Goal: Task Accomplishment & Management: Manage account settings

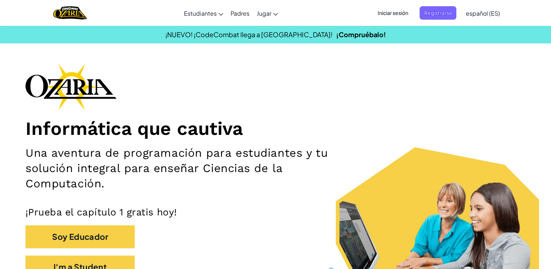
click at [390, 9] on span "Iniciar sesión" at bounding box center [392, 12] width 39 height 13
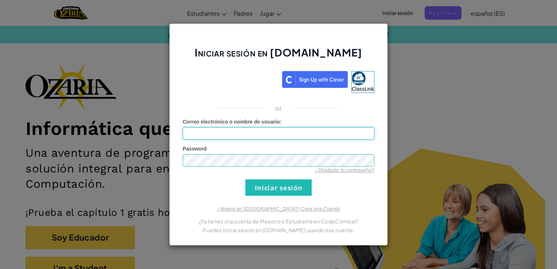
click at [262, 134] on input "Correo electrónico o nombre de usuario :" at bounding box center [279, 133] width 192 height 12
type input "[EMAIL_ADDRESS][DOMAIN_NAME]"
click at [270, 186] on input "Iniciar sesión" at bounding box center [278, 187] width 66 height 16
click at [275, 192] on input "Iniciar sesión" at bounding box center [278, 187] width 66 height 16
click at [270, 191] on input "Iniciar sesión" at bounding box center [278, 187] width 66 height 16
